Goal: Task Accomplishment & Management: Manage account settings

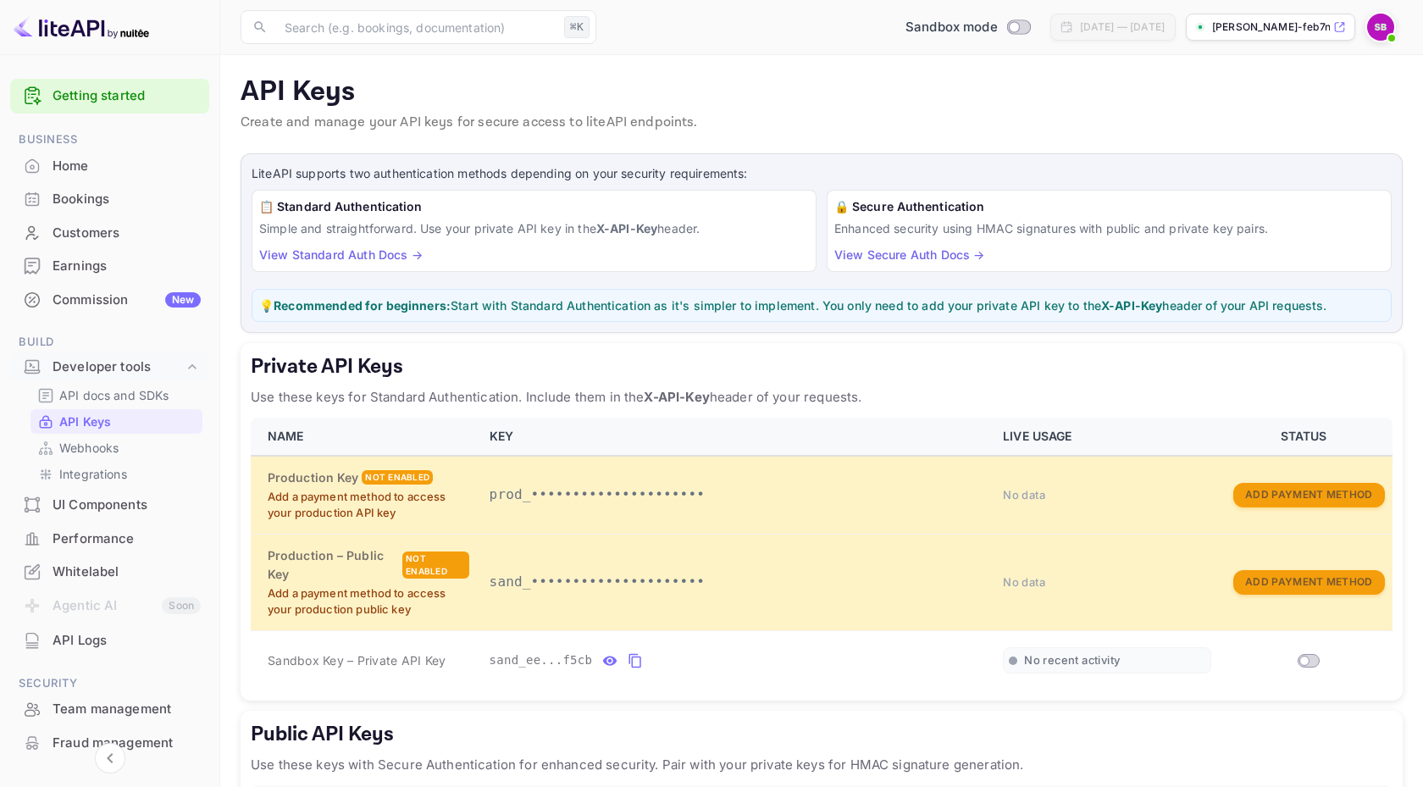
scroll to position [129, 0]
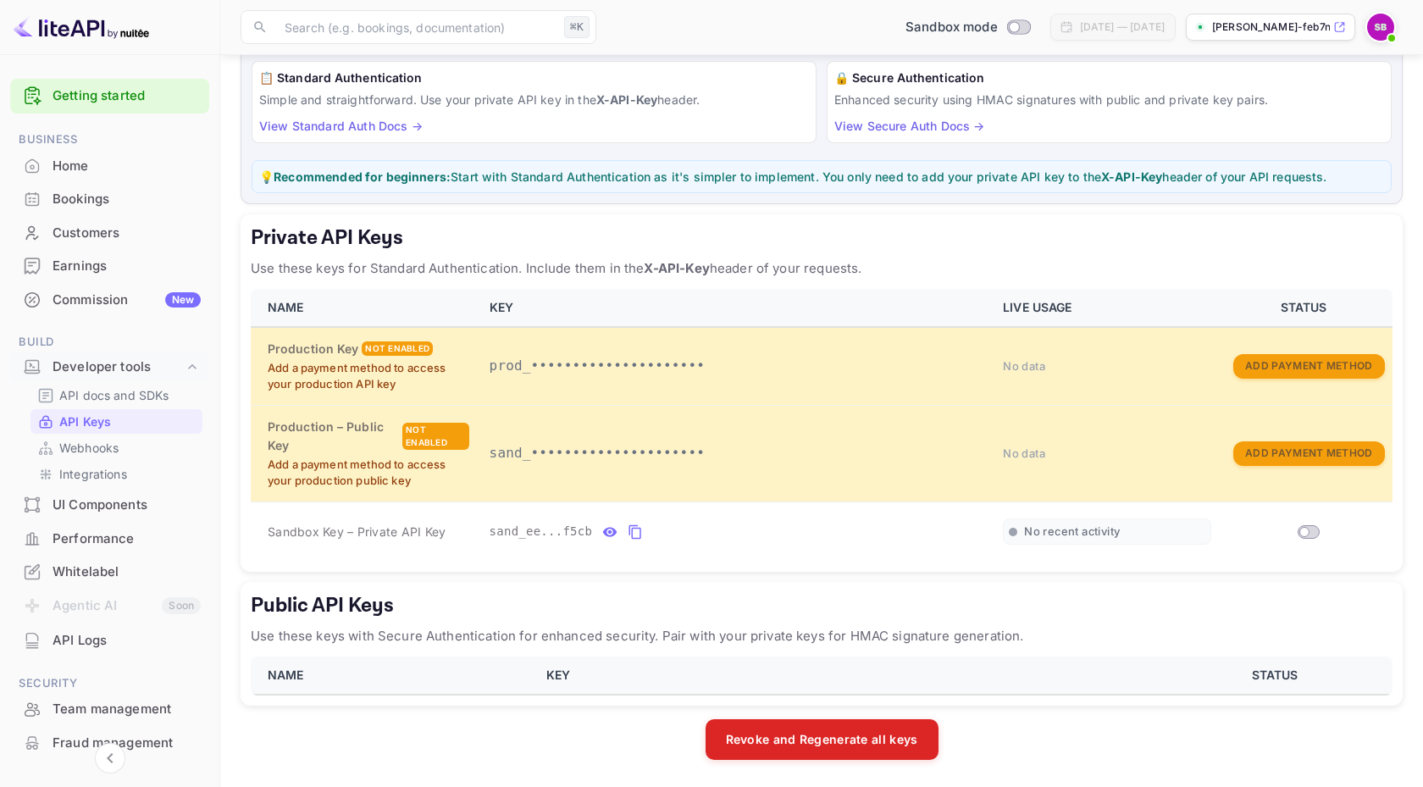
click at [618, 639] on p "Use these keys with Secure Authentication for enhanced security. Pair with your…" at bounding box center [822, 636] width 1142 height 20
click at [801, 720] on button "Revoke and Regenerate all keys" at bounding box center [822, 738] width 233 height 41
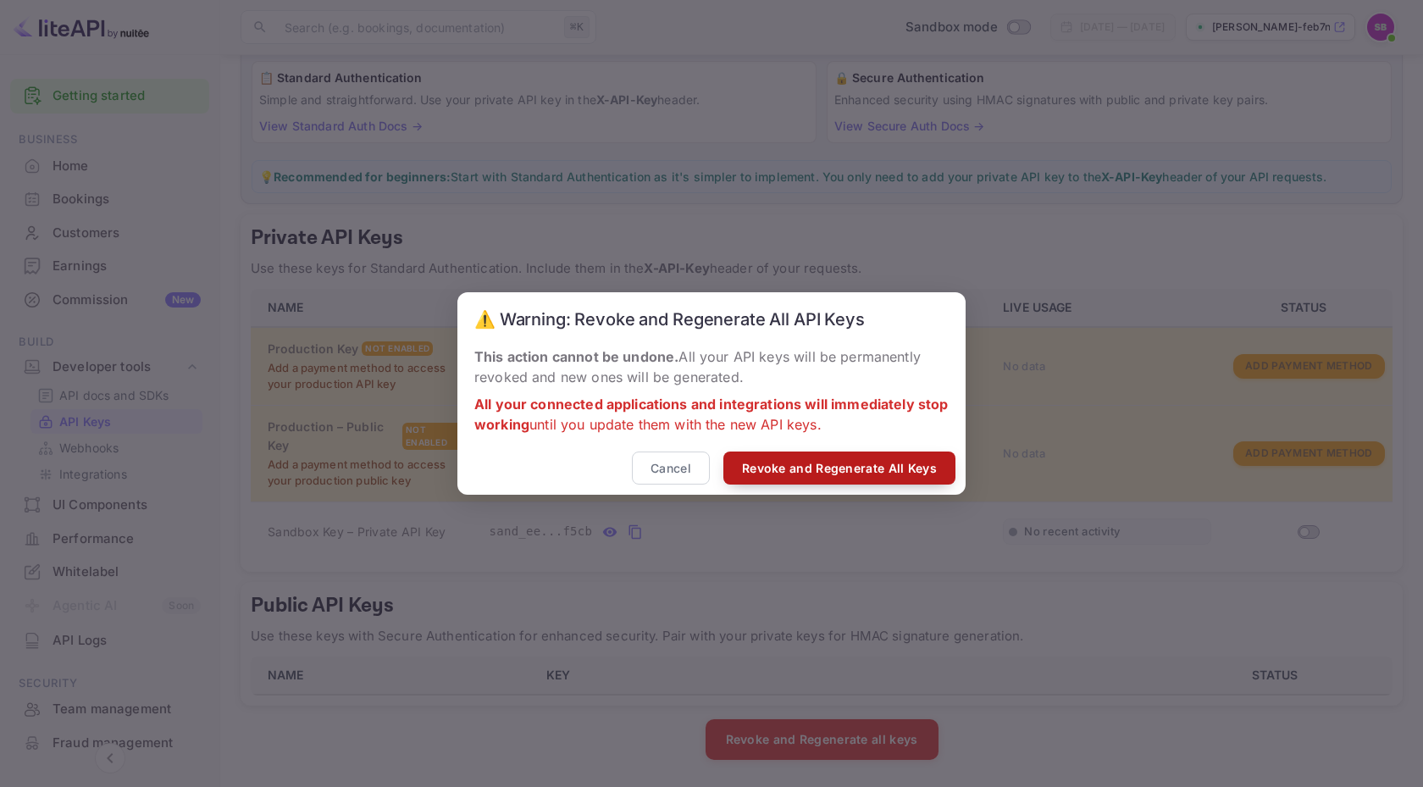
click at [833, 466] on button "Revoke and Regenerate All Keys" at bounding box center [840, 468] width 232 height 33
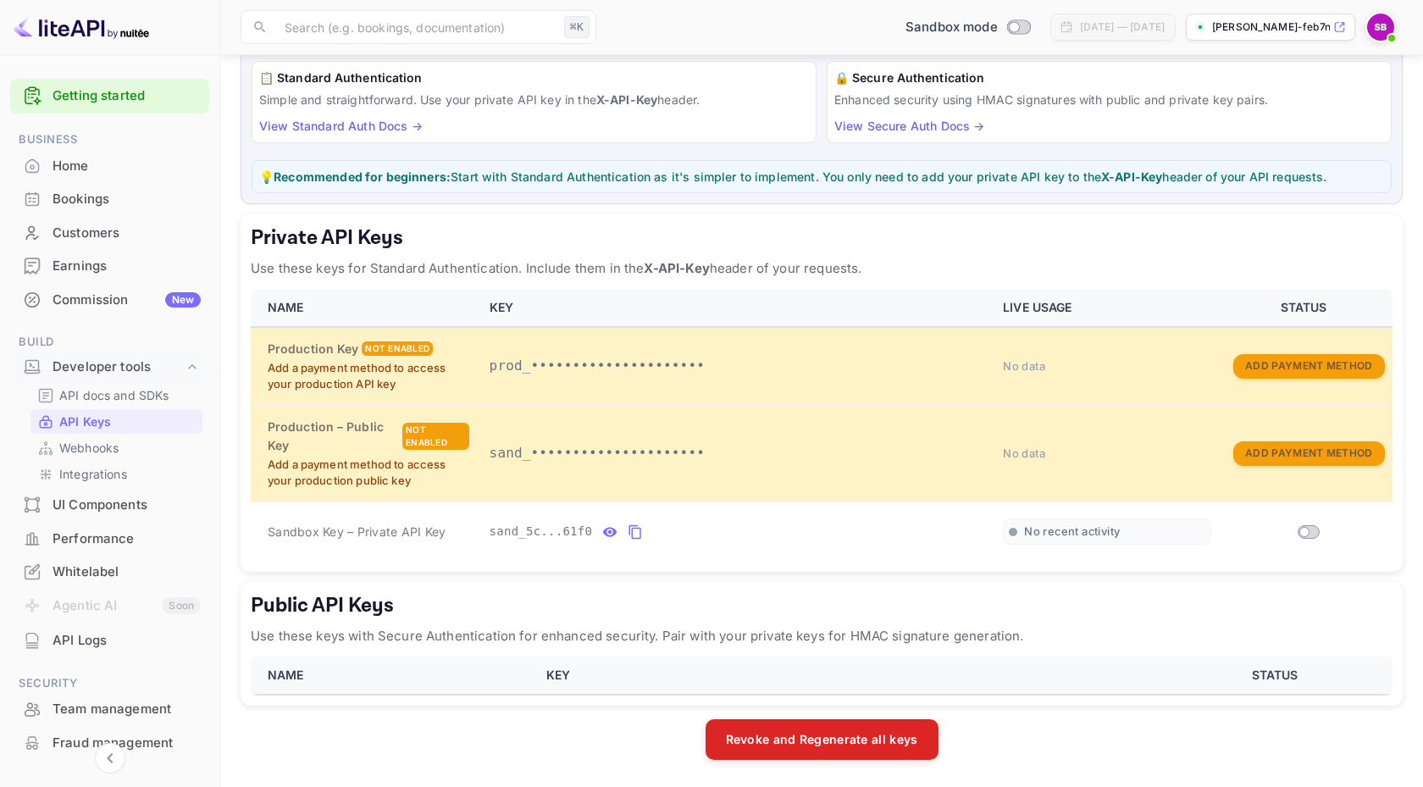
click at [563, 678] on th "KEY" at bounding box center [850, 676] width 628 height 38
click at [94, 640] on div "API Logs" at bounding box center [127, 640] width 148 height 19
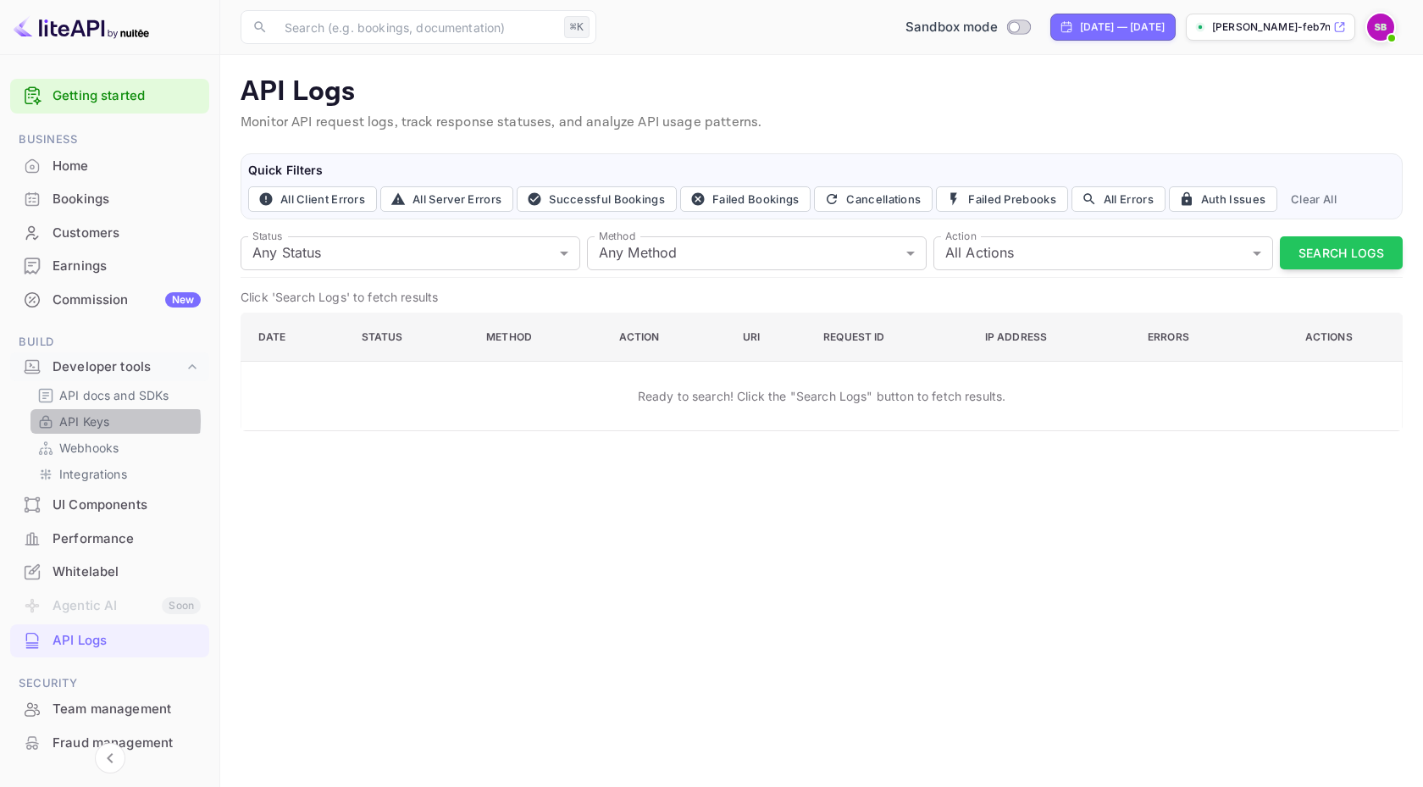
click at [99, 421] on p "API Keys" at bounding box center [84, 422] width 50 height 18
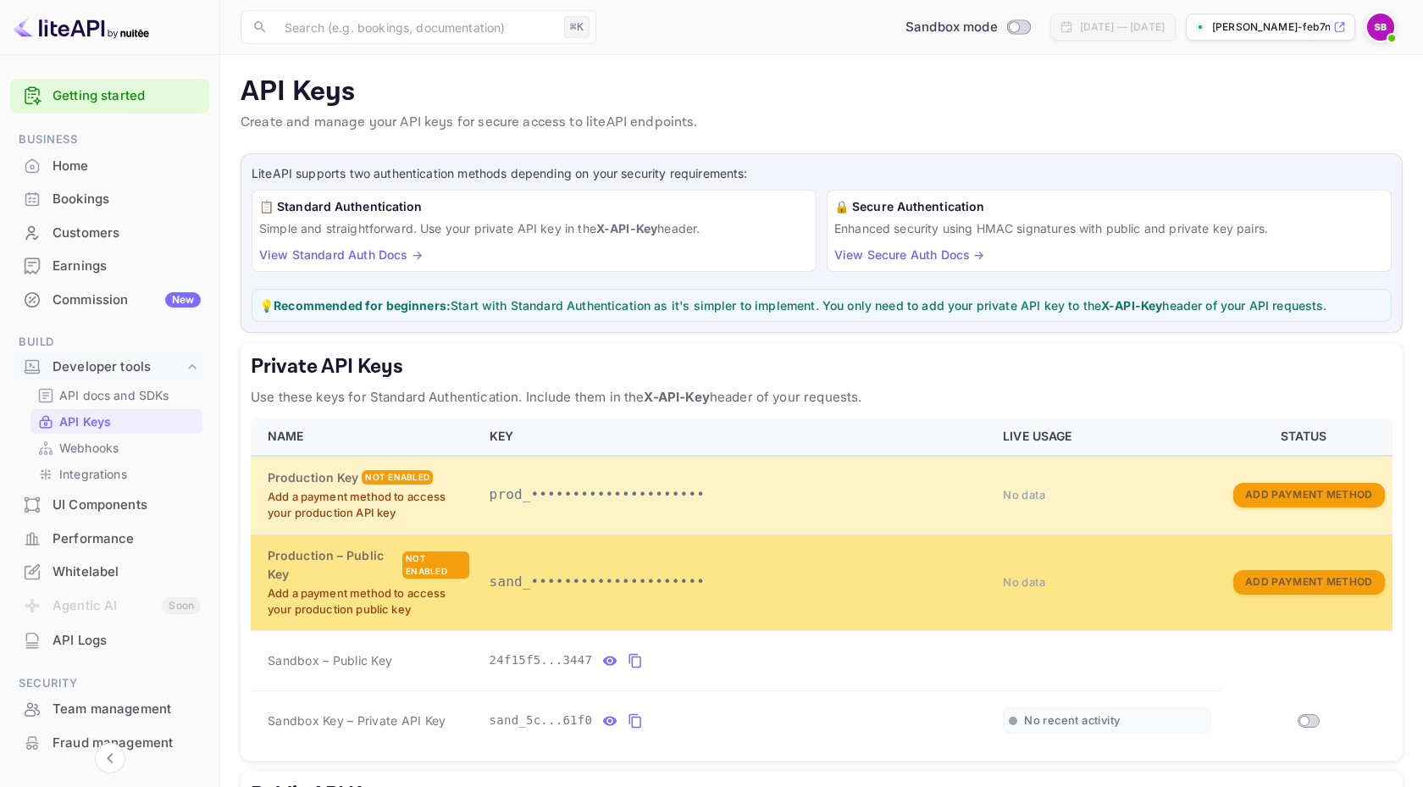
scroll to position [249, 0]
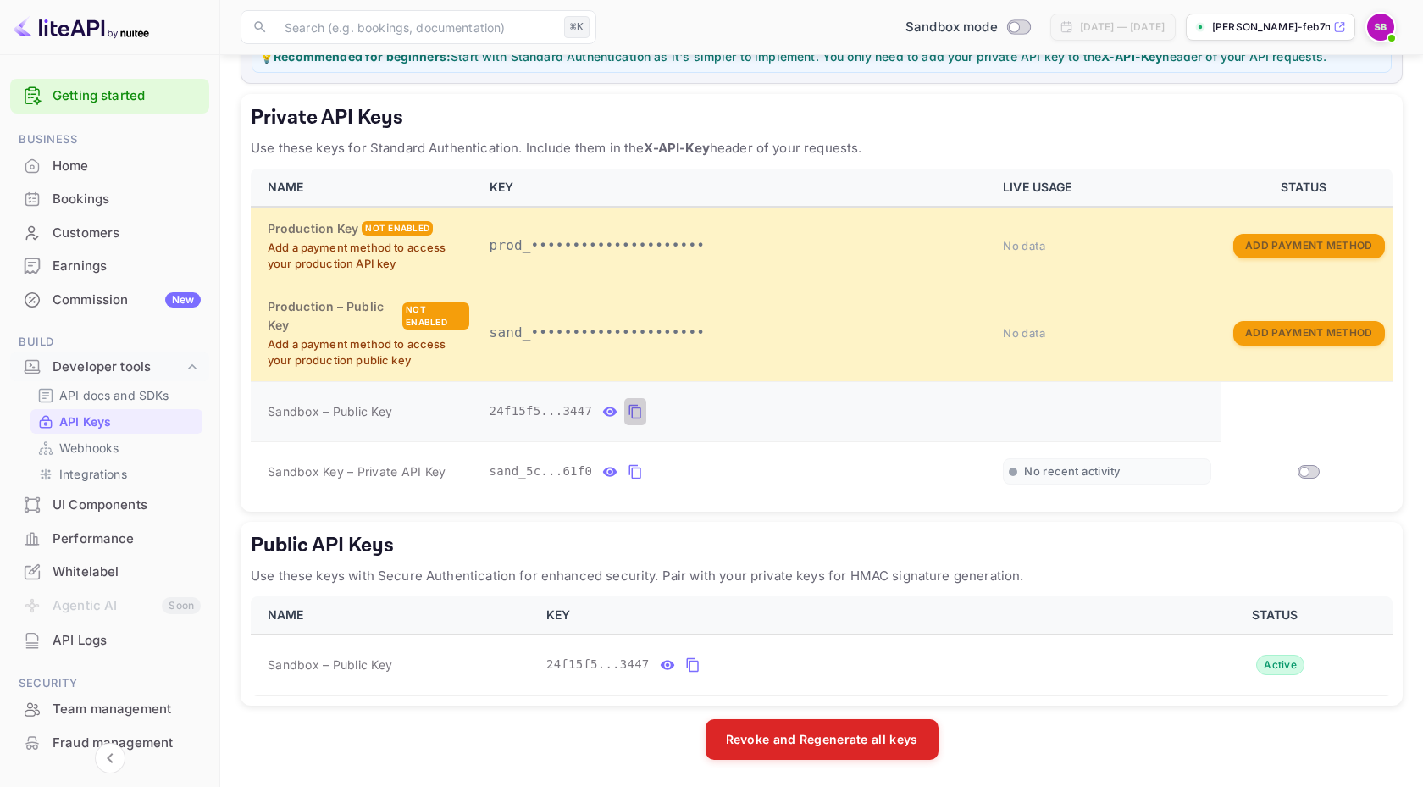
click at [632, 408] on icon "private api keys table" at bounding box center [635, 412] width 12 height 14
click at [639, 412] on icon "private api keys table" at bounding box center [635, 412] width 15 height 20
click at [1309, 474] on input "Switch" at bounding box center [1304, 472] width 30 height 10
checkbox input "true"
click at [688, 659] on icon "public api keys table" at bounding box center [692, 665] width 15 height 20
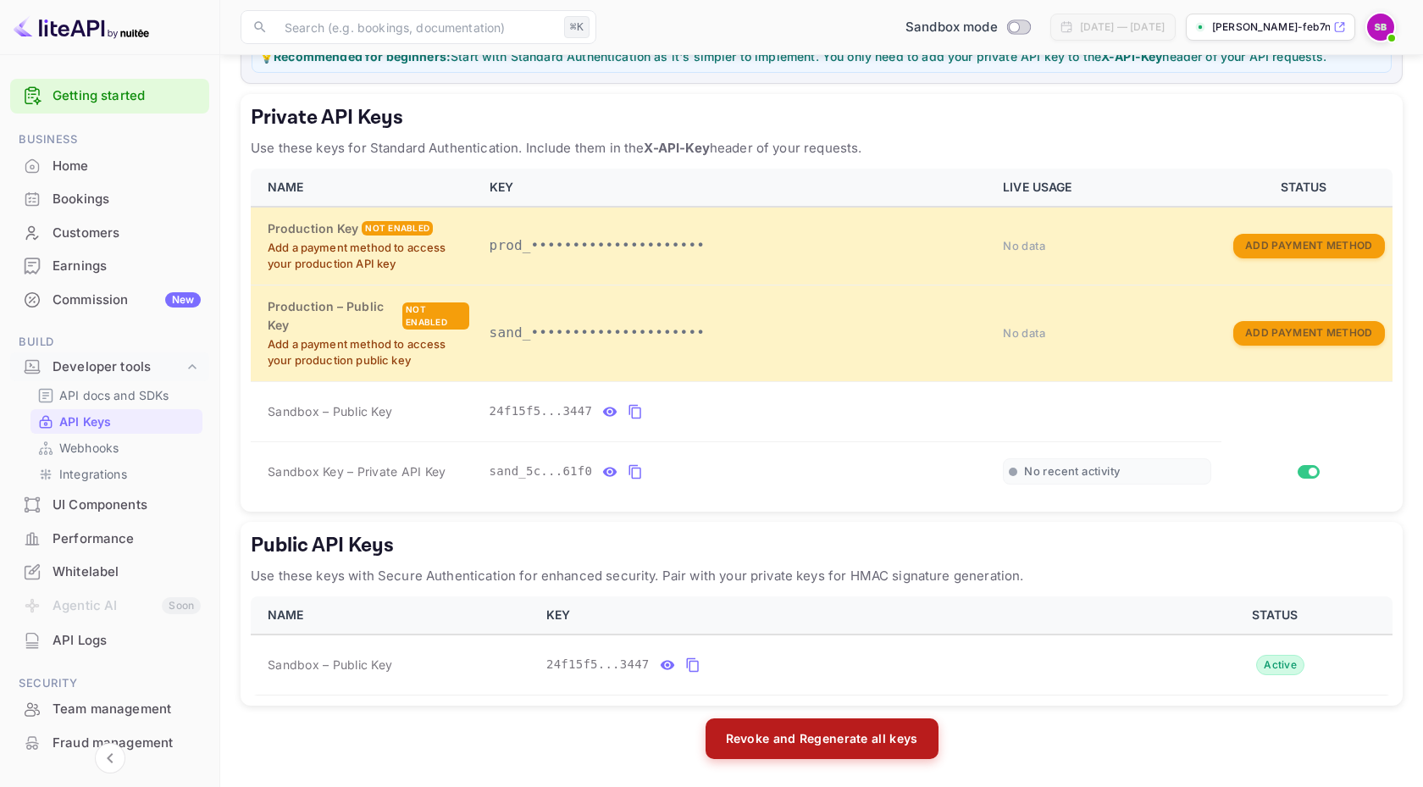
click at [770, 751] on button "Revoke and Regenerate all keys" at bounding box center [822, 738] width 233 height 41
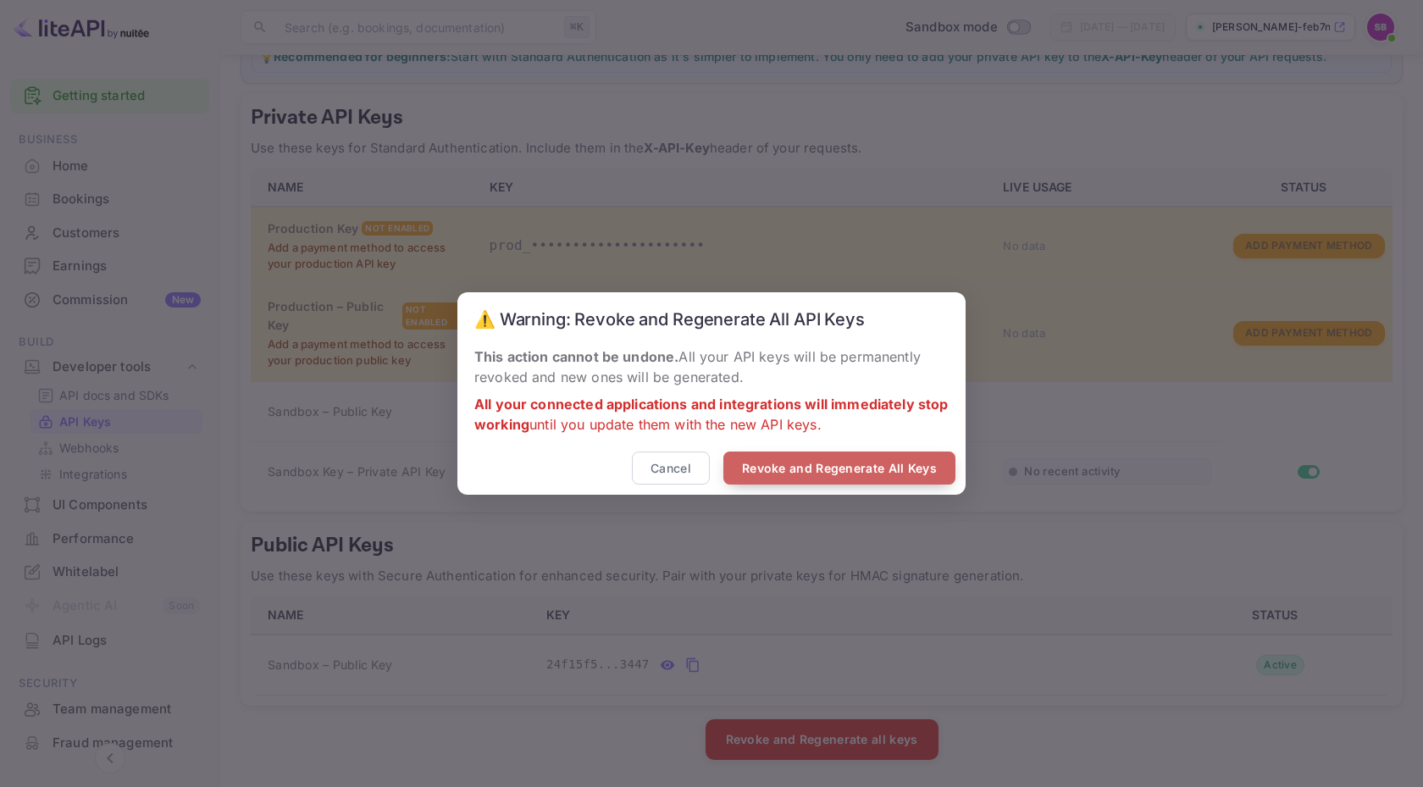
click at [858, 478] on button "Revoke and Regenerate All Keys" at bounding box center [840, 468] width 232 height 33
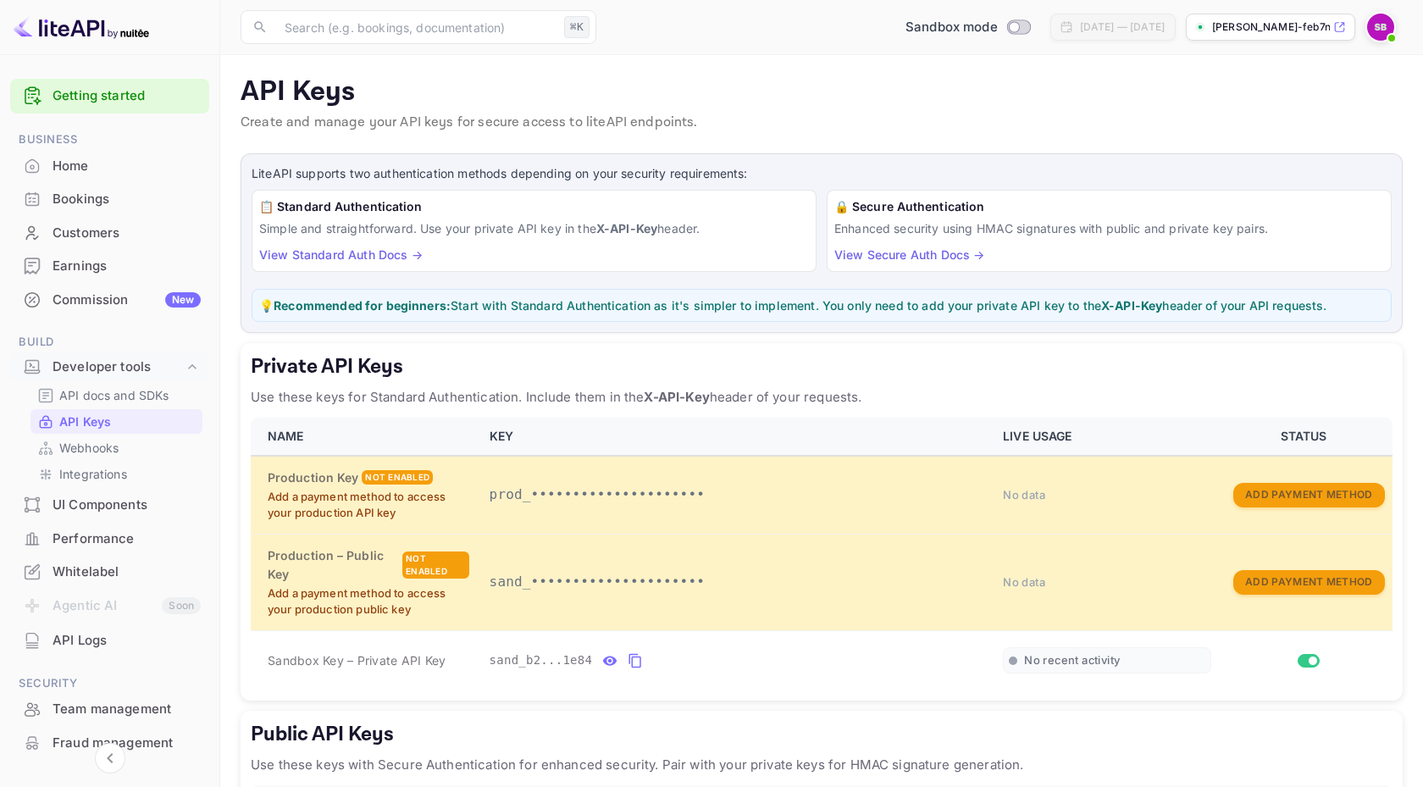
scroll to position [129, 0]
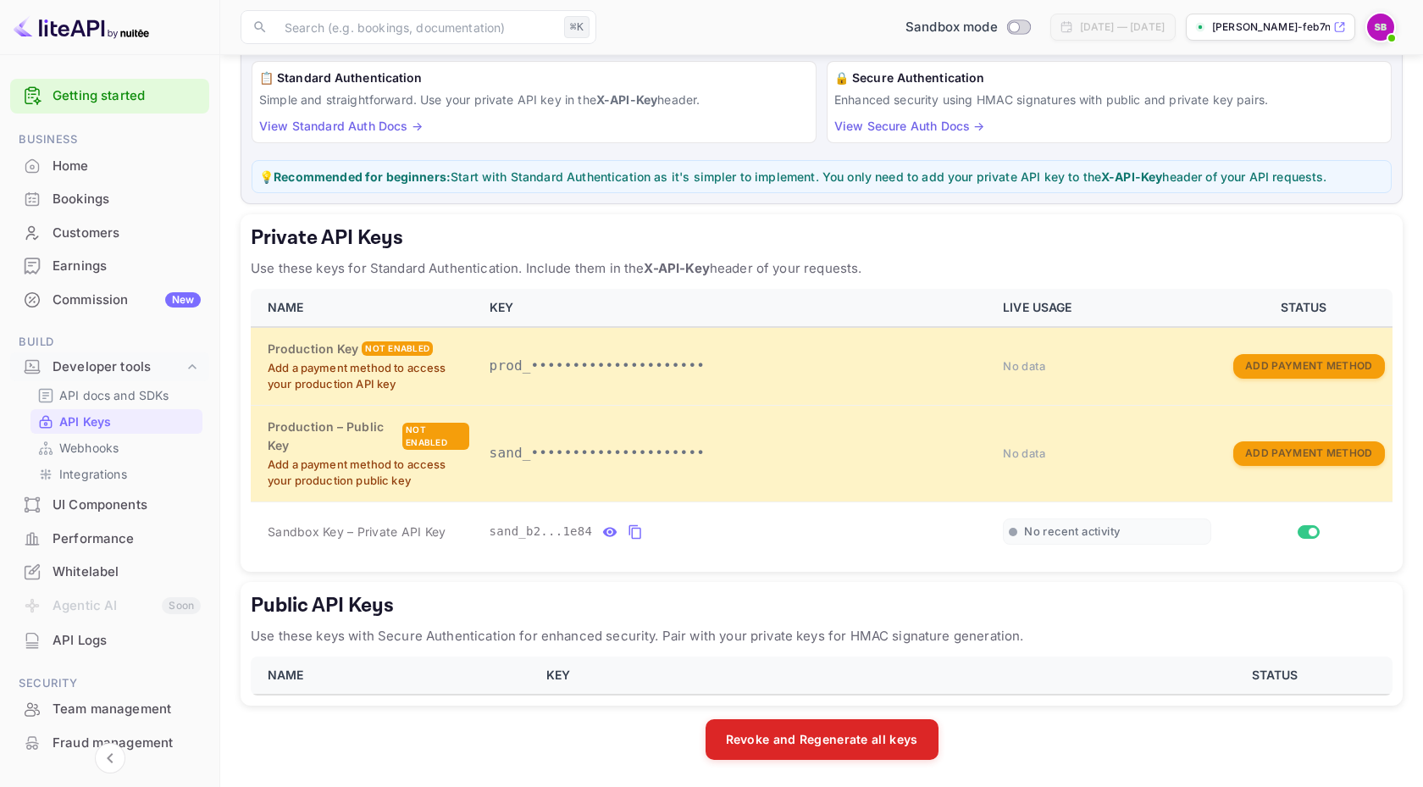
click at [1123, 30] on div "[DATE] — [DATE]" at bounding box center [1122, 26] width 85 height 15
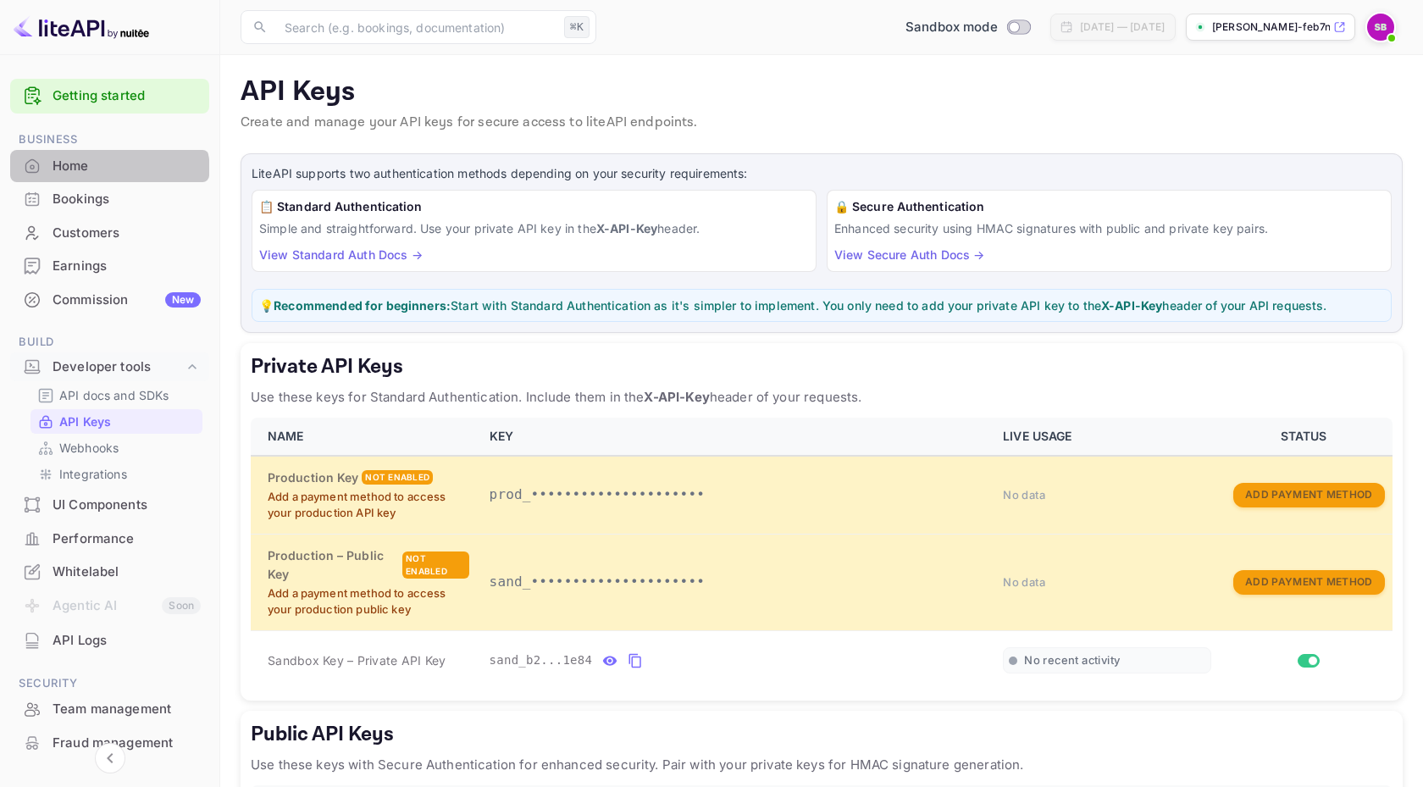
click at [81, 180] on div "Home" at bounding box center [109, 166] width 199 height 33
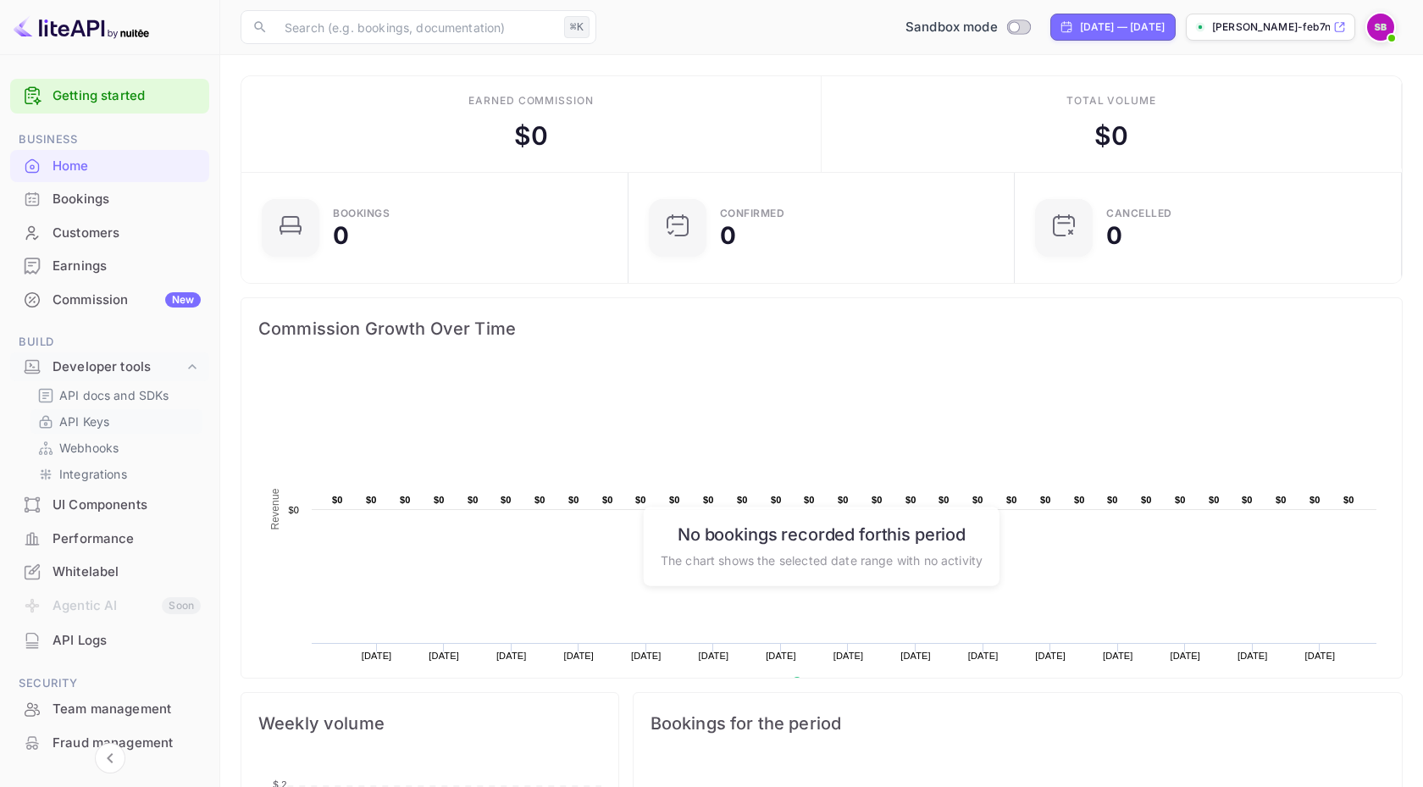
click at [86, 430] on p "API Keys" at bounding box center [84, 422] width 50 height 18
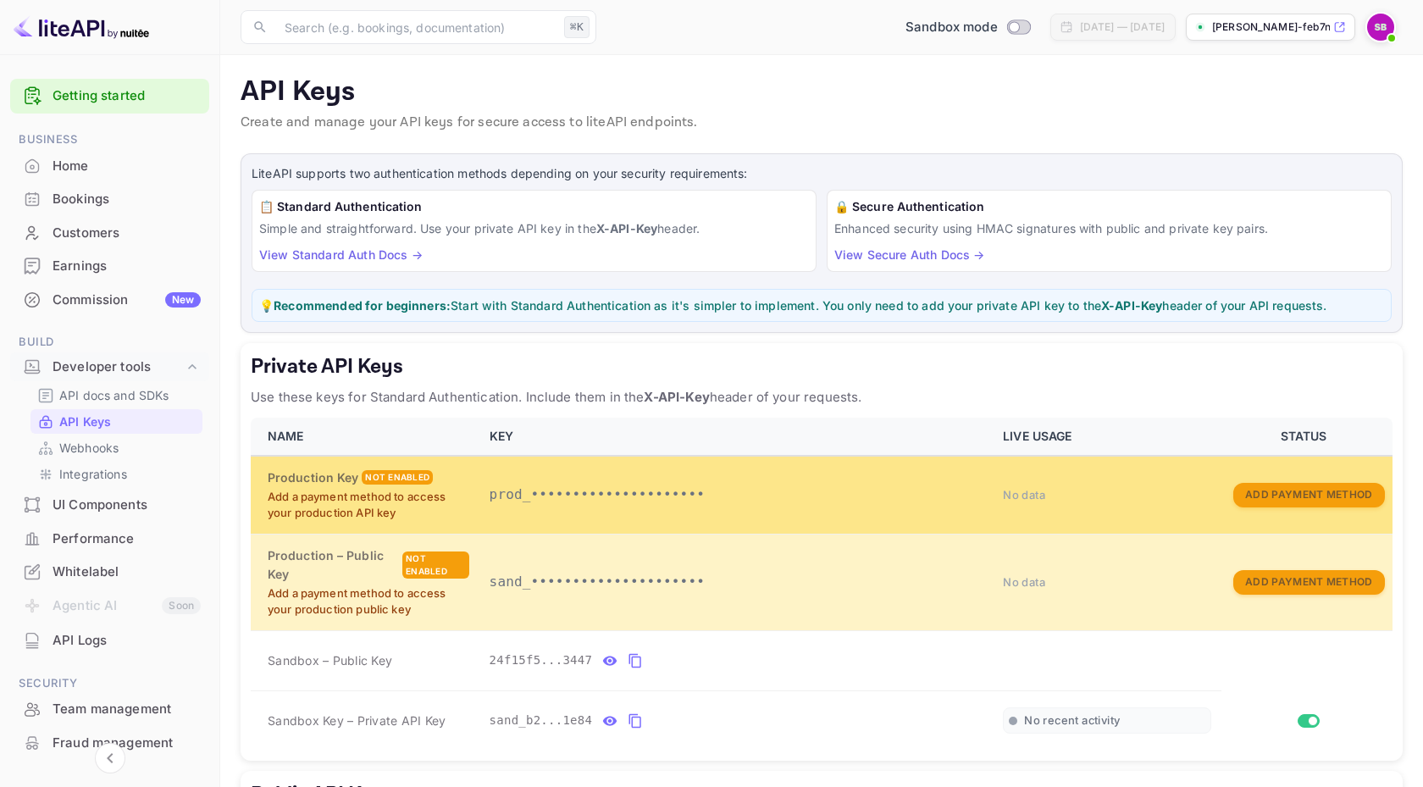
scroll to position [249, 0]
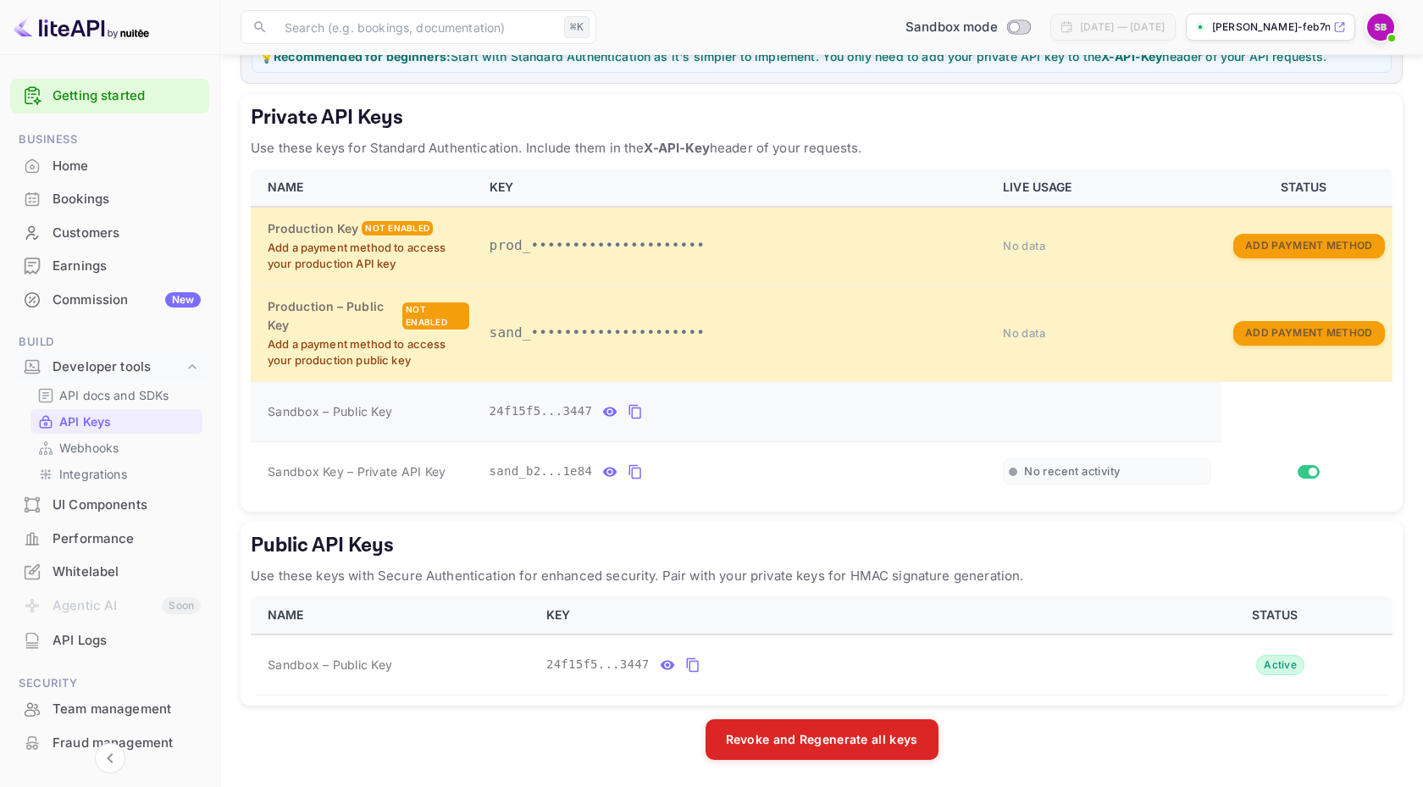
click at [633, 413] on icon "private api keys table" at bounding box center [635, 412] width 15 height 20
click at [1382, 30] on img at bounding box center [1380, 27] width 27 height 27
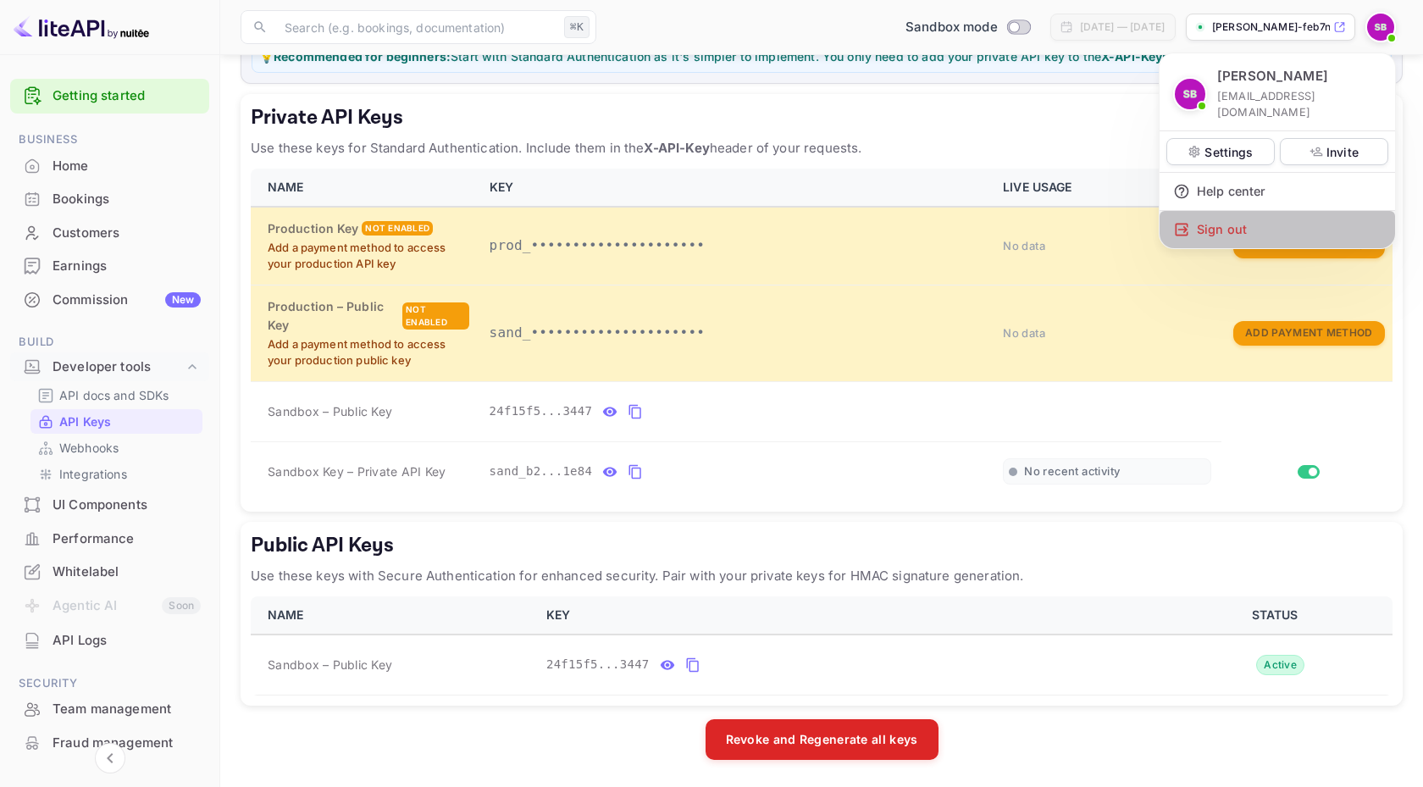
click at [1206, 215] on div "Sign out" at bounding box center [1278, 229] width 236 height 37
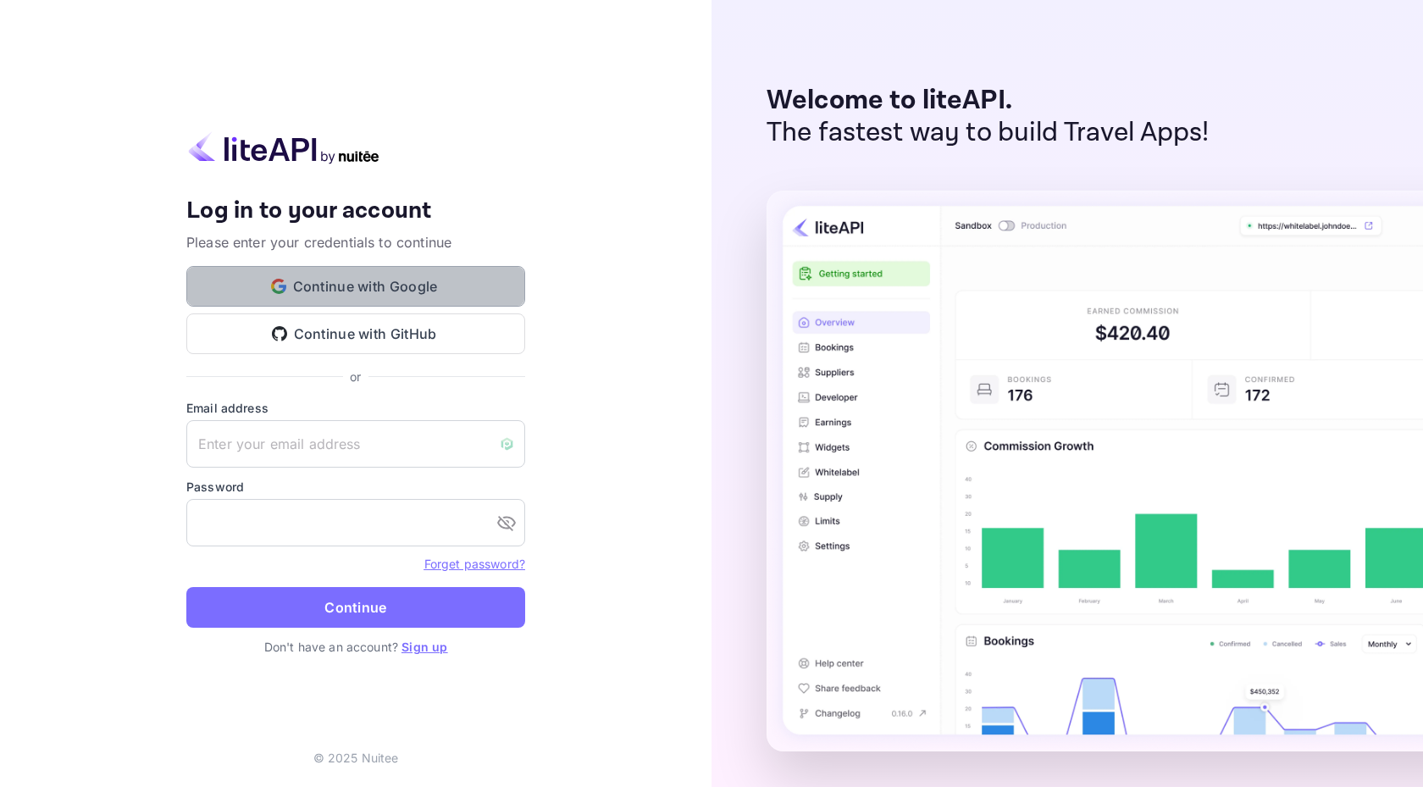
click at [387, 286] on button "Continue with Google" at bounding box center [355, 286] width 339 height 41
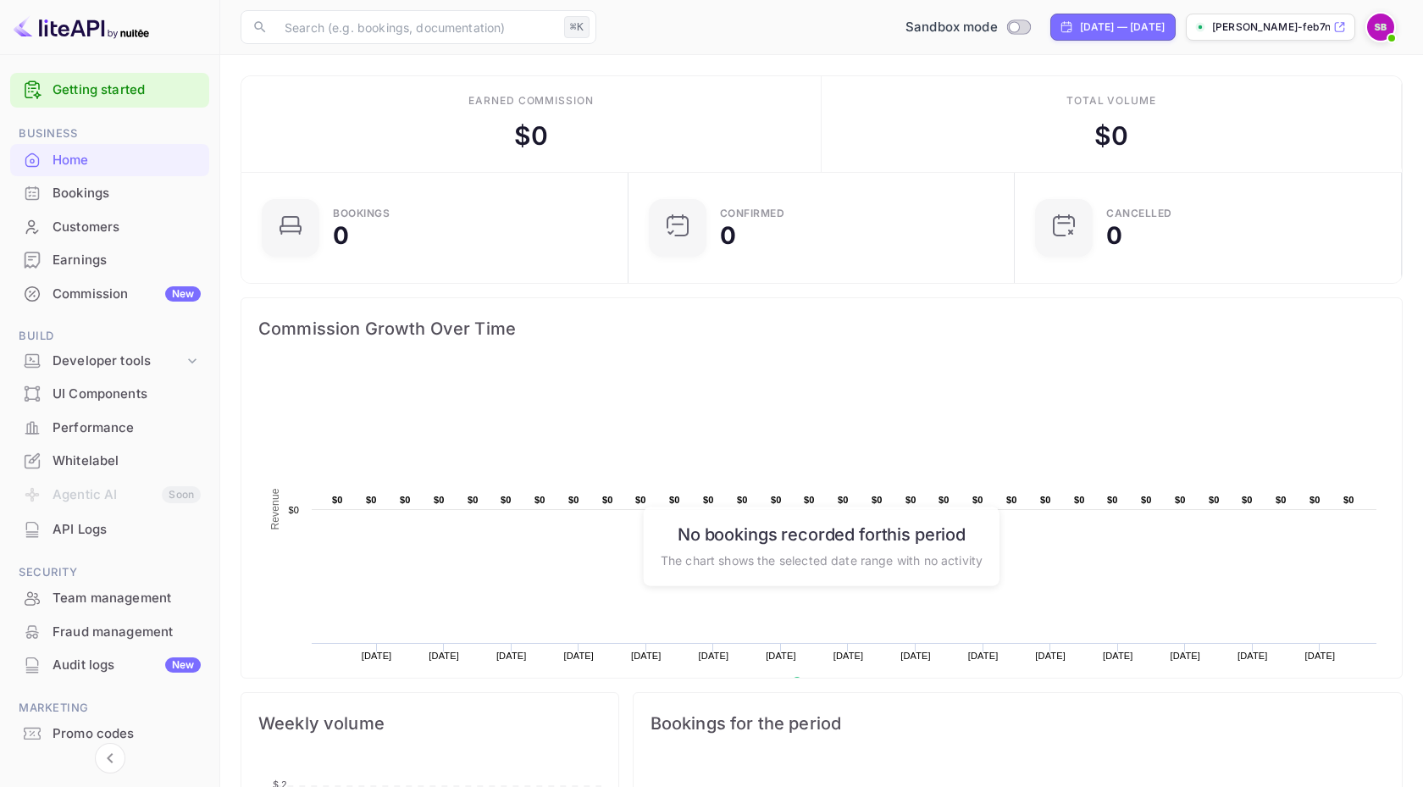
scroll to position [4, 0]
click at [121, 362] on div "Developer tools" at bounding box center [118, 362] width 131 height 19
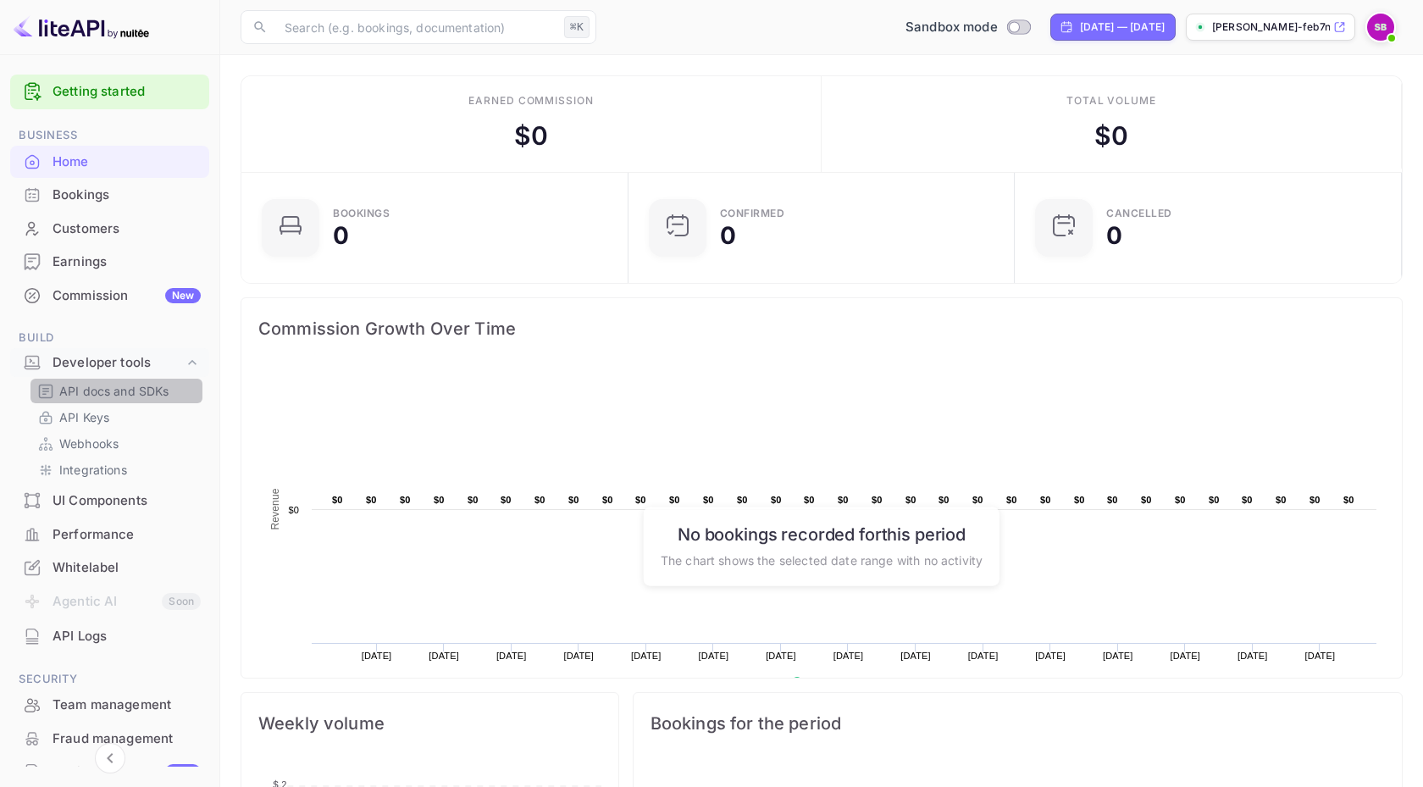
click at [112, 392] on p "API docs and SDKs" at bounding box center [114, 391] width 110 height 18
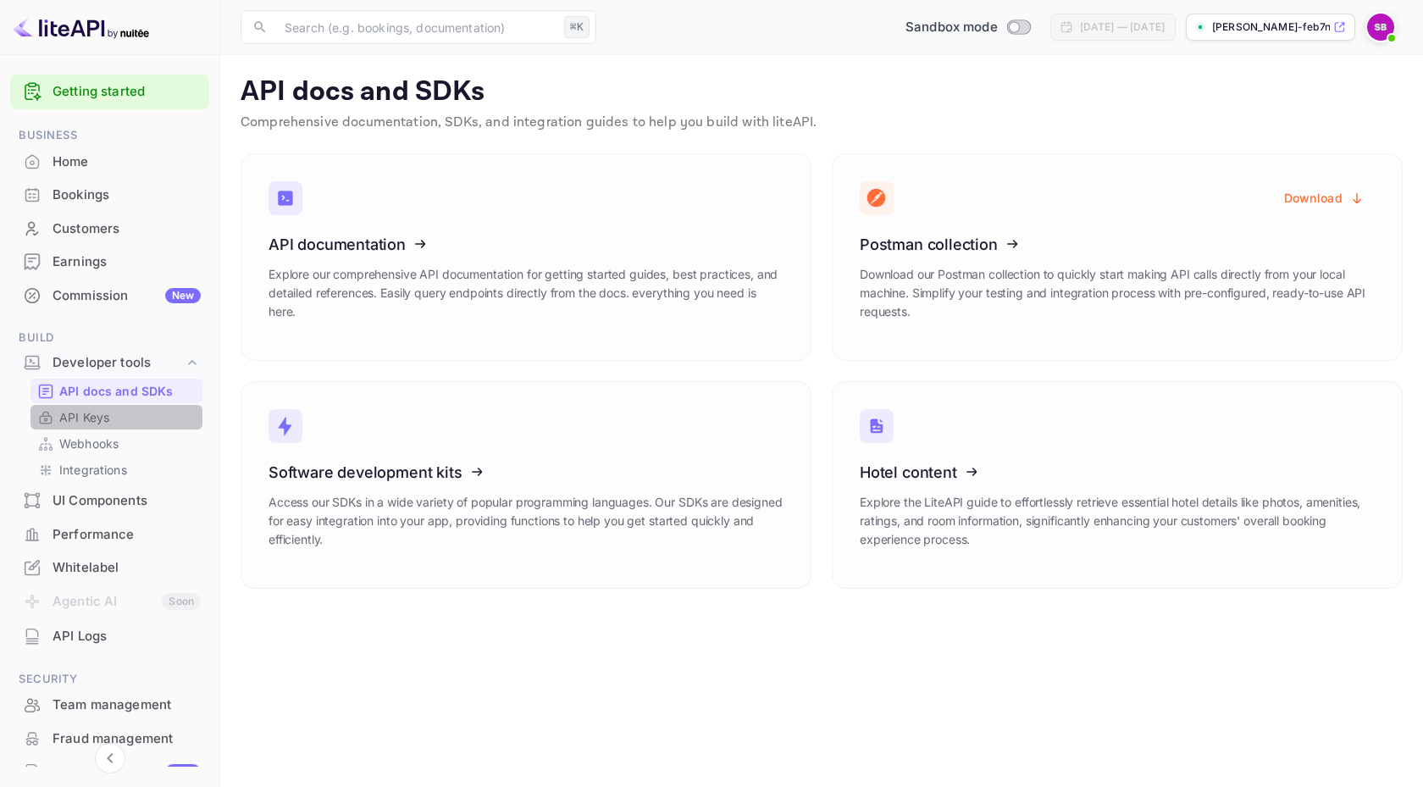
click at [118, 407] on div "API Keys" at bounding box center [116, 417] width 172 height 25
click at [89, 424] on p "API Keys" at bounding box center [84, 417] width 50 height 18
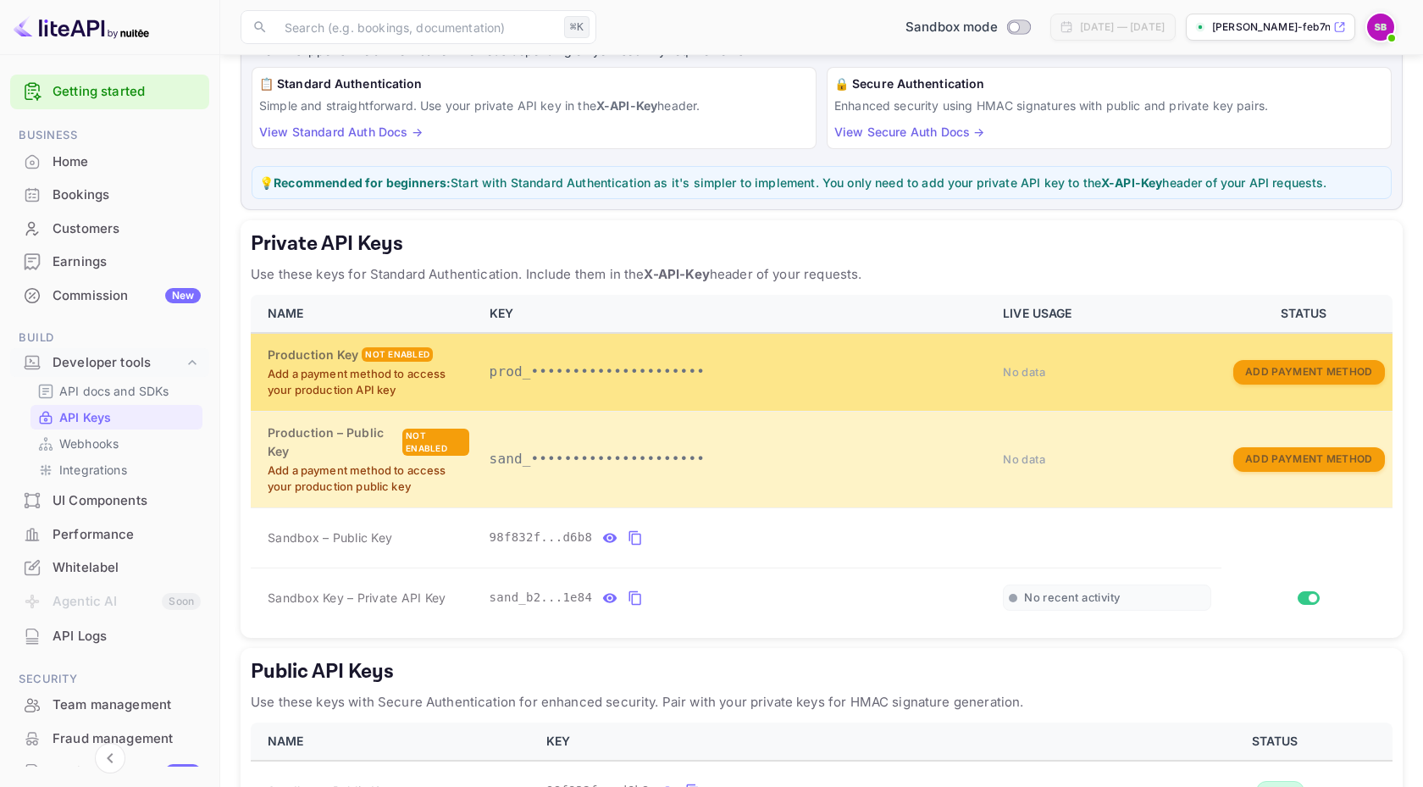
scroll to position [125, 0]
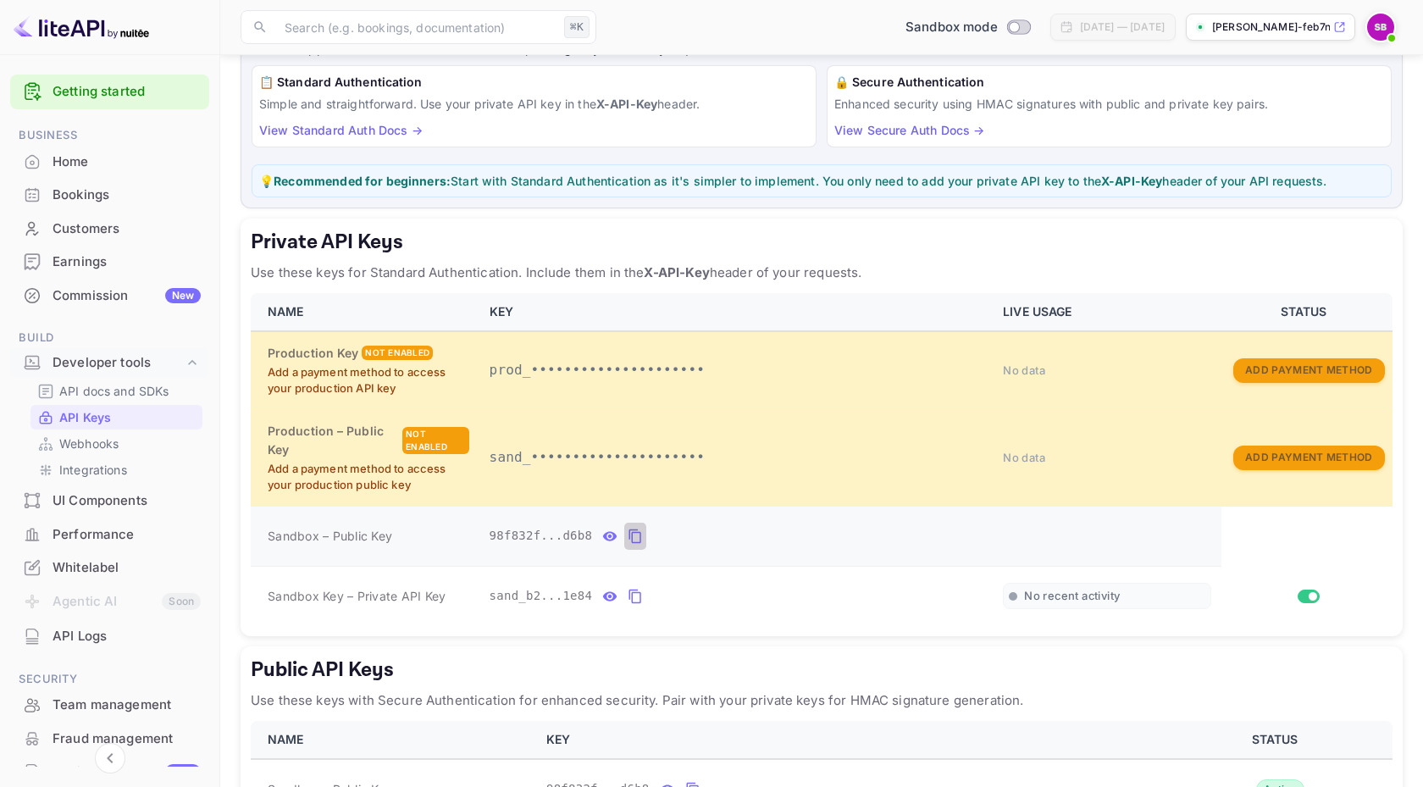
click at [633, 530] on icon "private api keys table" at bounding box center [635, 537] width 12 height 14
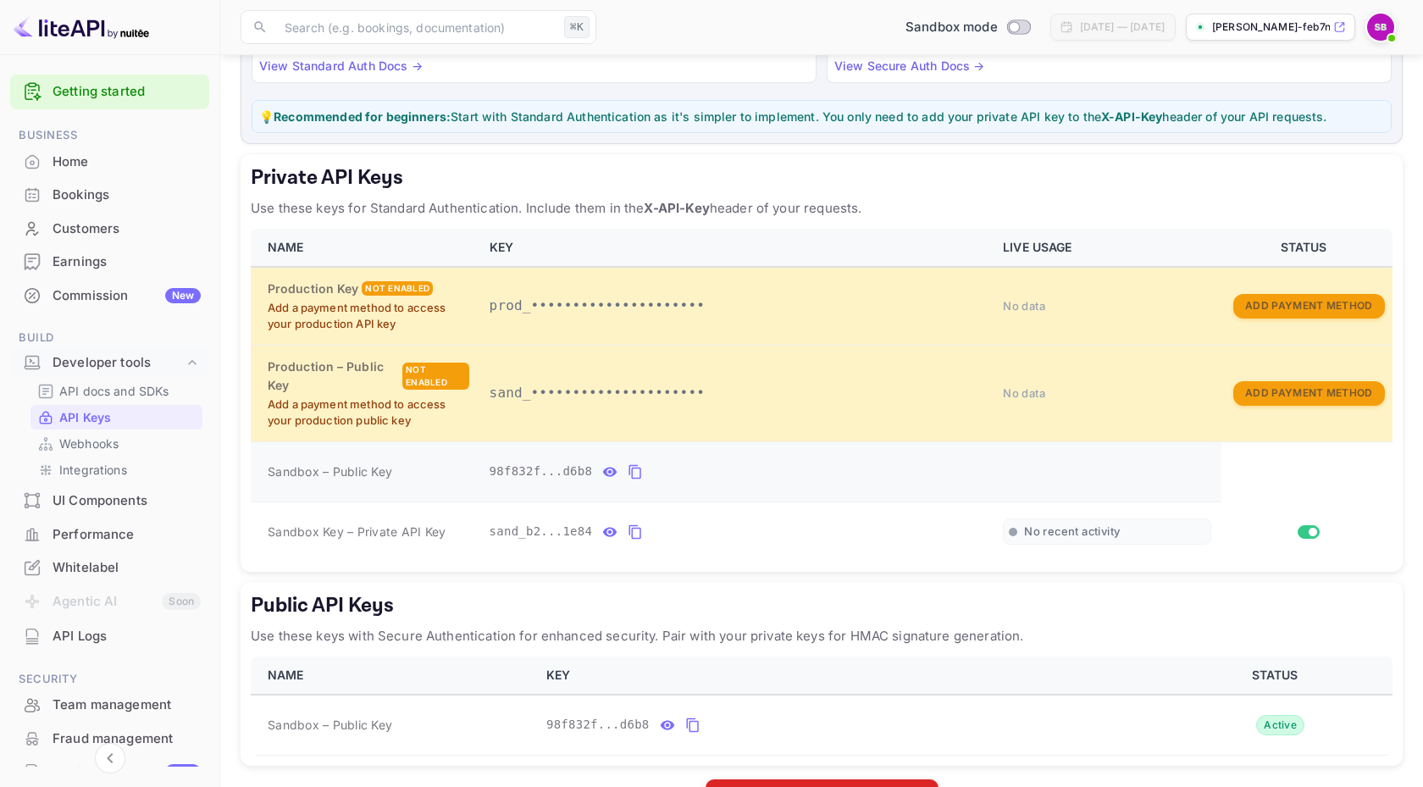
scroll to position [249, 0]
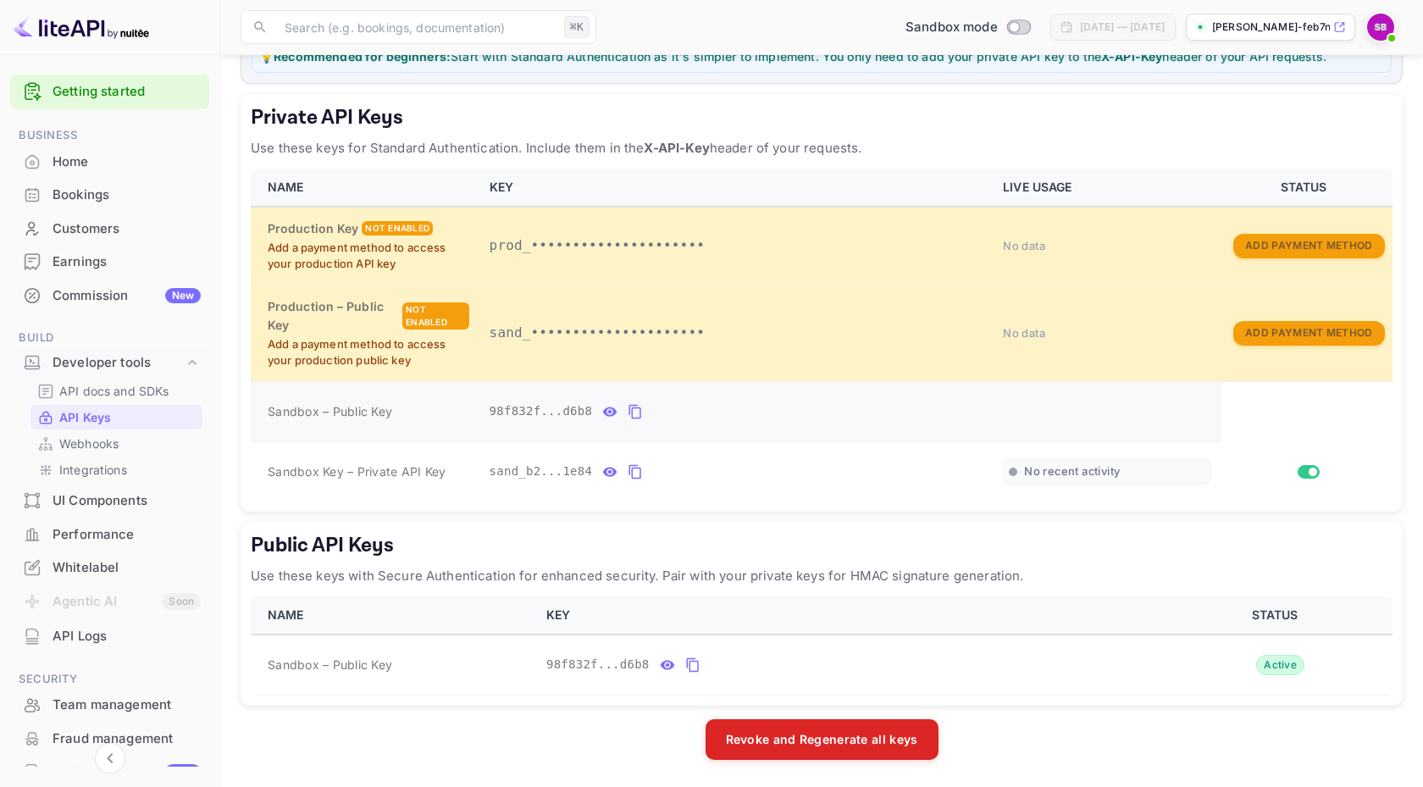
click at [610, 415] on icon "private api keys table" at bounding box center [610, 411] width 14 height 9
click at [803, 413] on icon "private api keys table" at bounding box center [797, 412] width 15 height 20
click at [624, 476] on button "private api keys table" at bounding box center [635, 471] width 22 height 27
